Goal: Transaction & Acquisition: Book appointment/travel/reservation

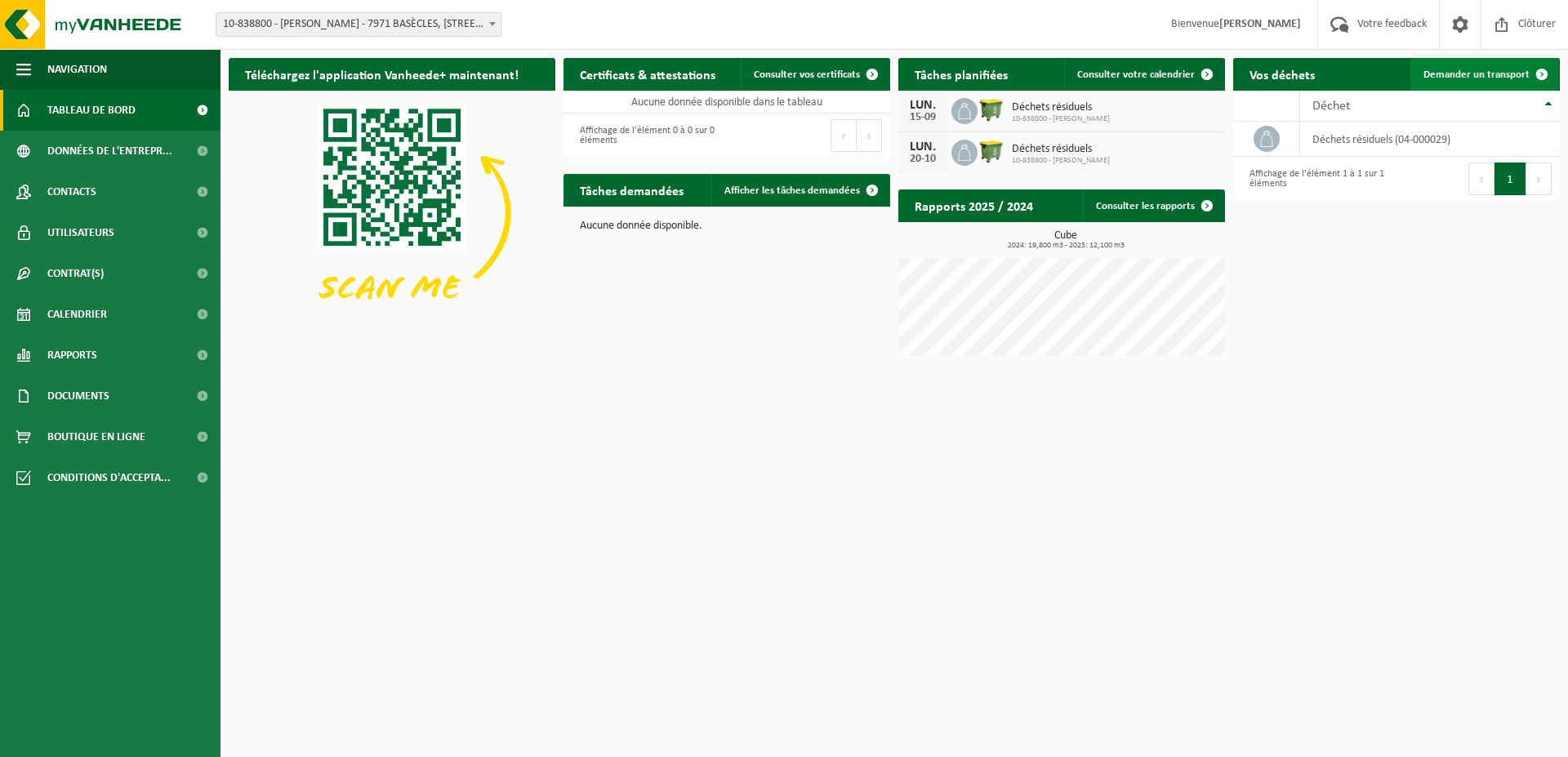
click at [1469, 73] on span "Demander un transport" at bounding box center [1475, 74] width 106 height 11
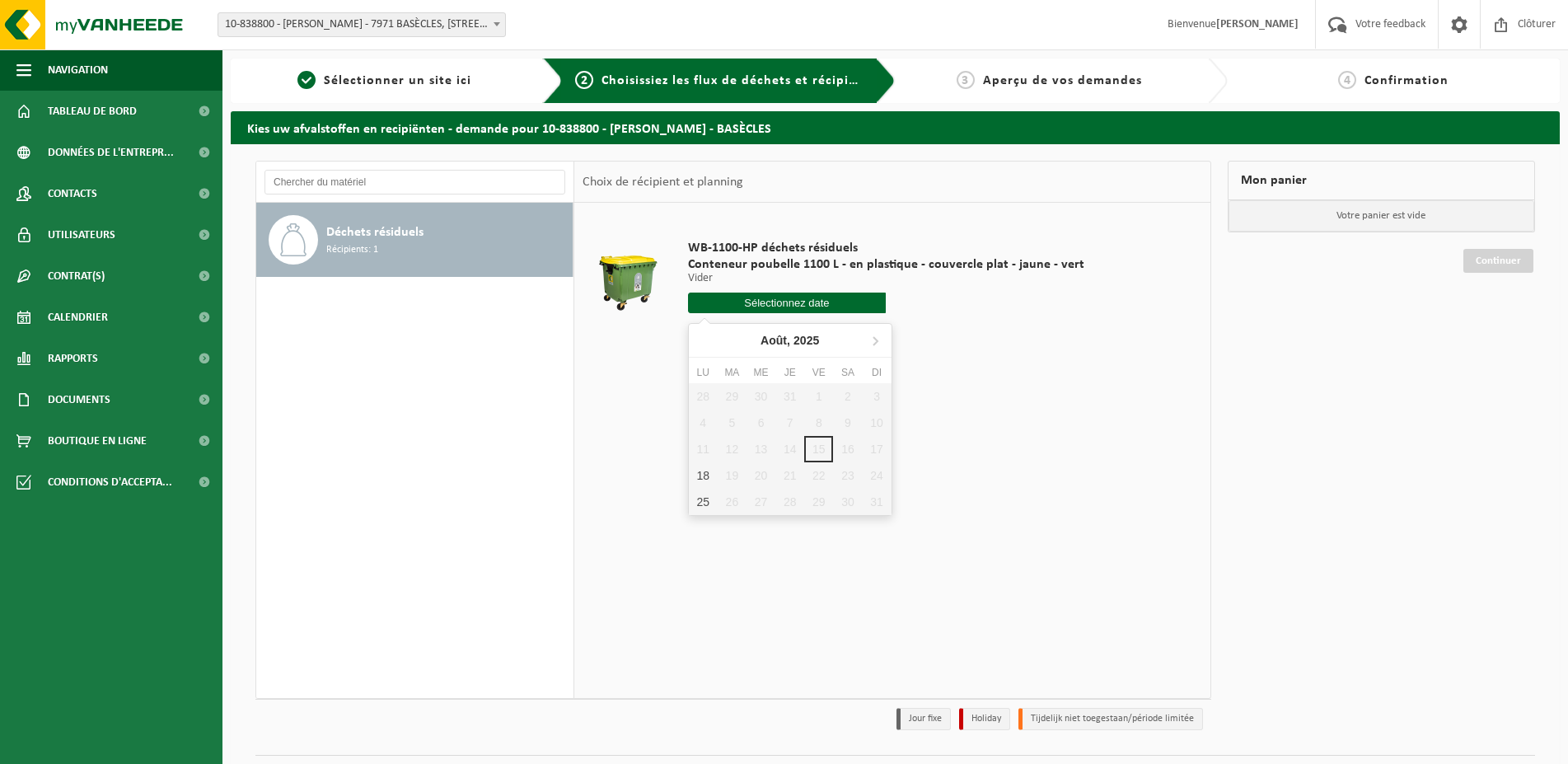
click at [788, 309] on input "text" at bounding box center [786, 303] width 199 height 21
click at [700, 474] on div "18" at bounding box center [703, 475] width 29 height 26
type input "à partir de 2025-08-18"
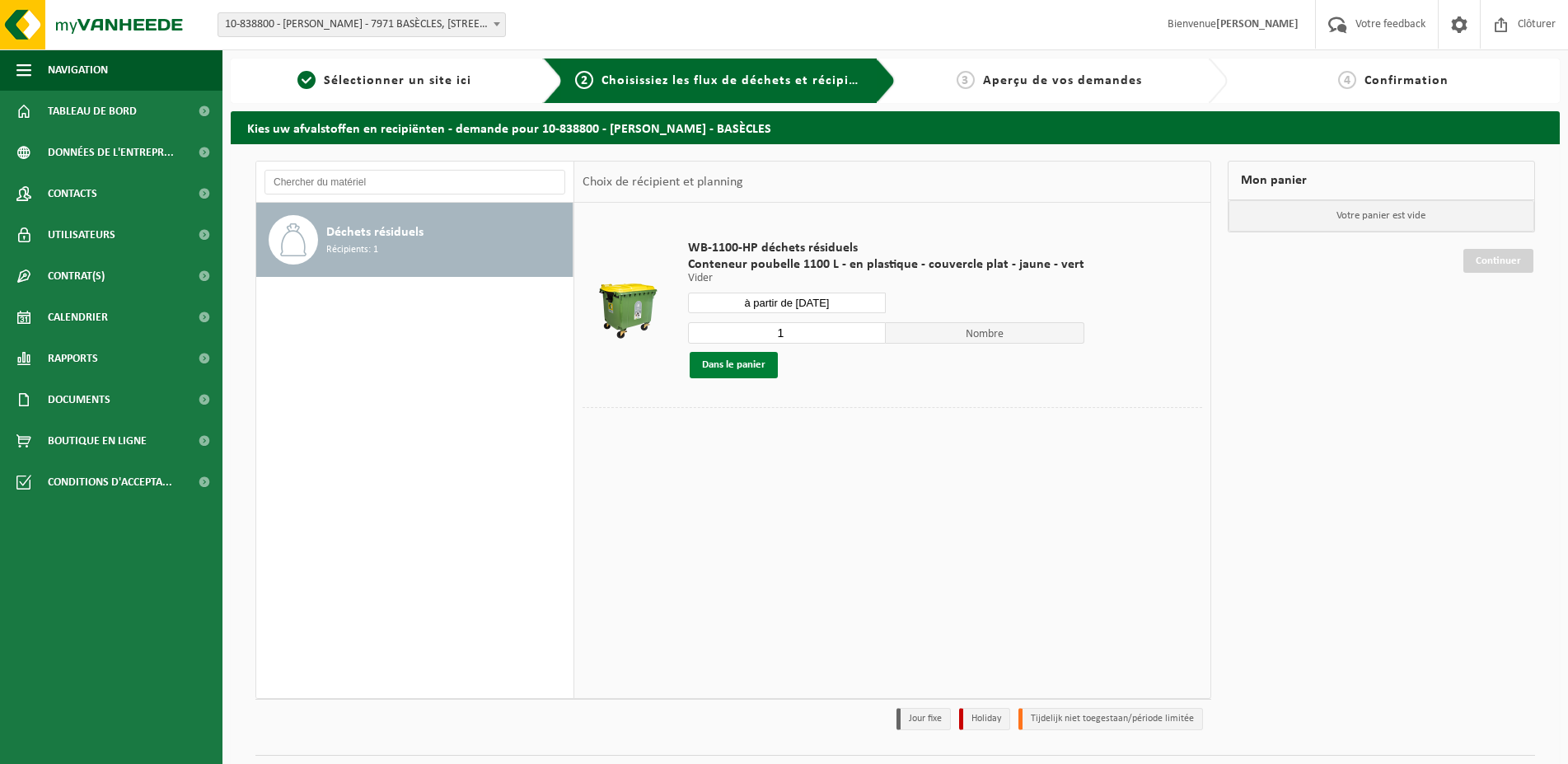
click at [736, 375] on button "Dans le panier" at bounding box center [734, 365] width 88 height 26
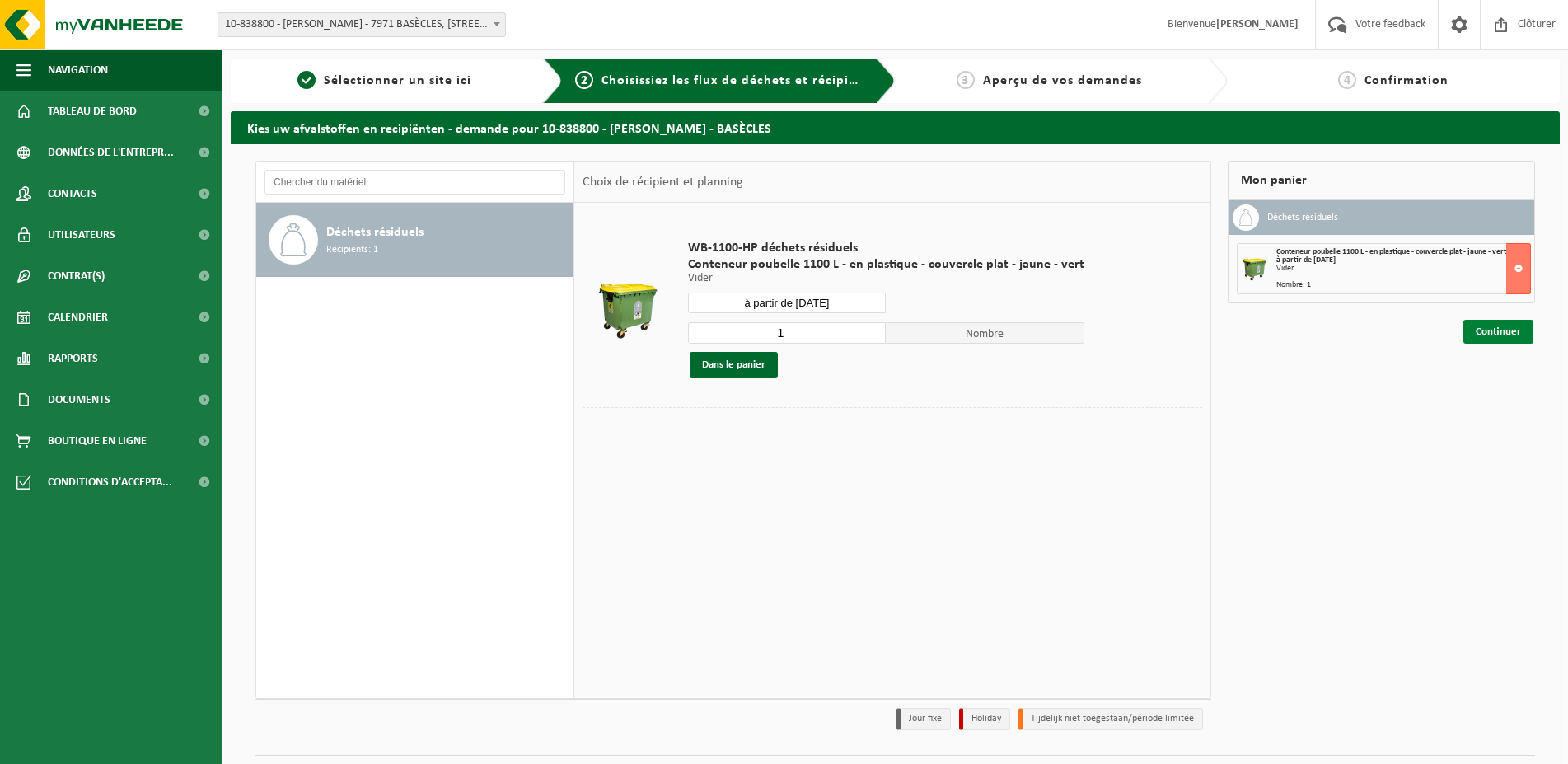
click at [1501, 336] on link "Continuer" at bounding box center [1498, 332] width 70 height 24
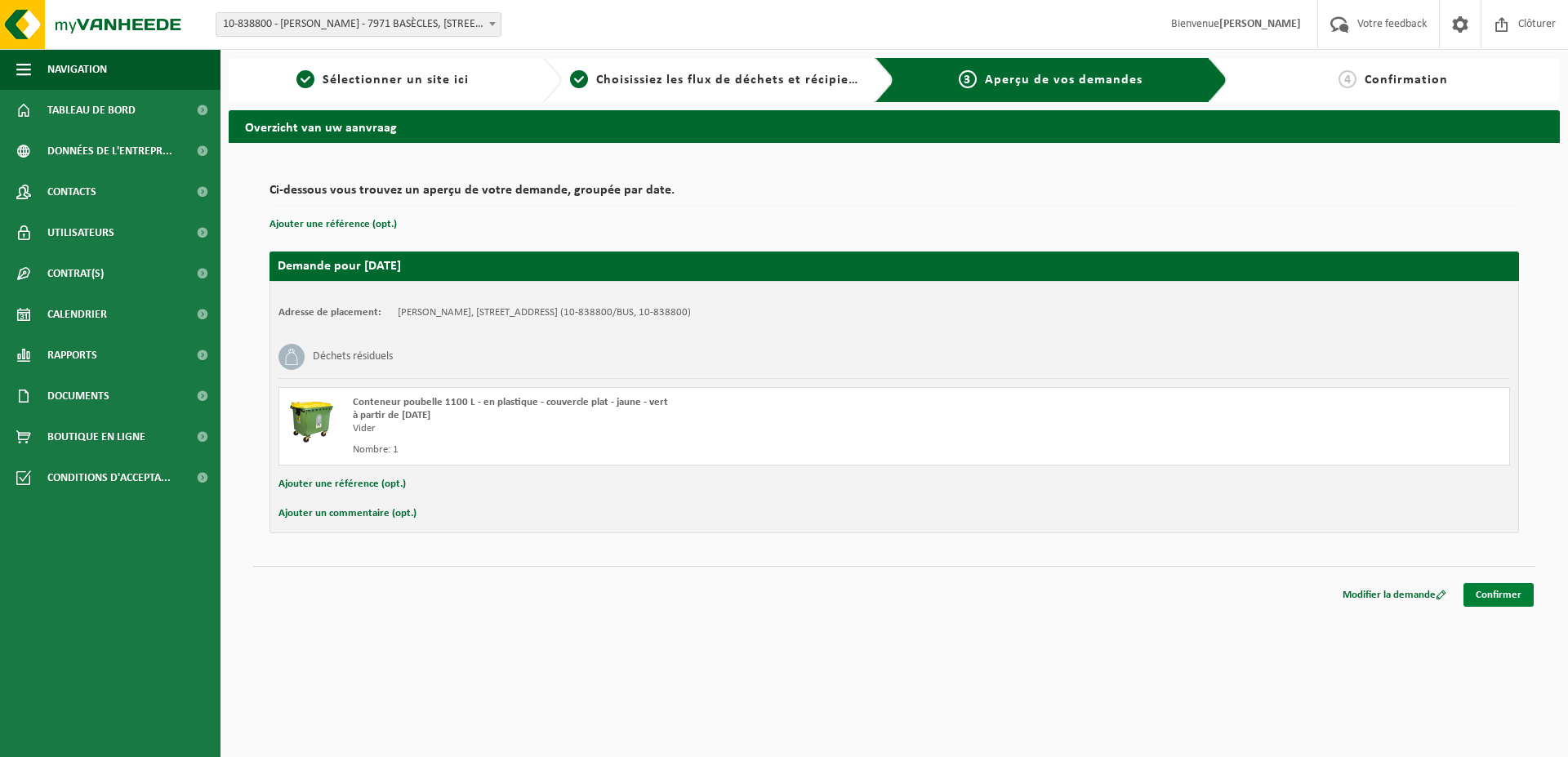
click at [1501, 600] on link "Confirmer" at bounding box center [1498, 595] width 70 height 24
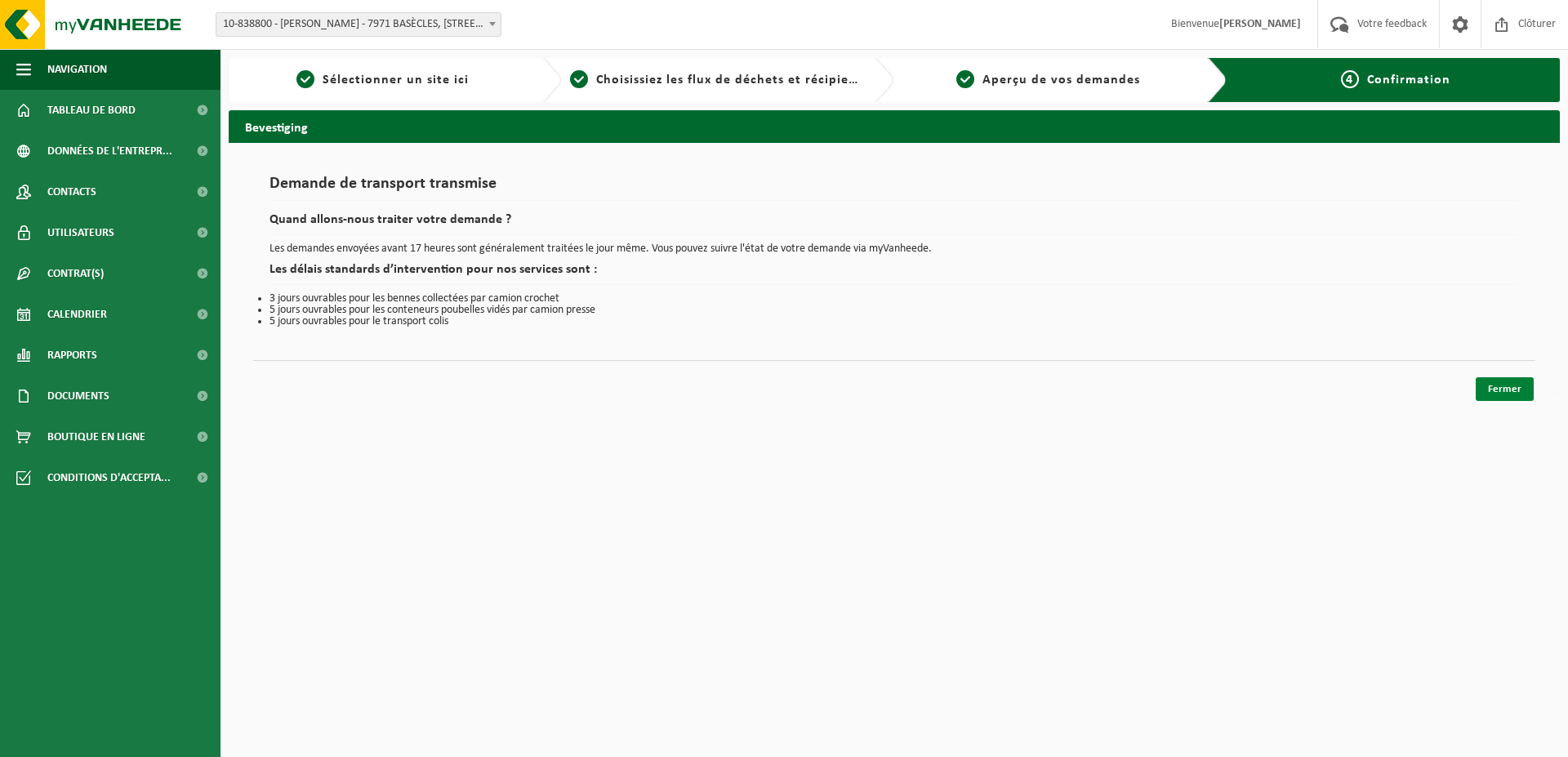
click at [1518, 395] on link "Fermer" at bounding box center [1504, 389] width 58 height 24
